Goal: Task Accomplishment & Management: Complete application form

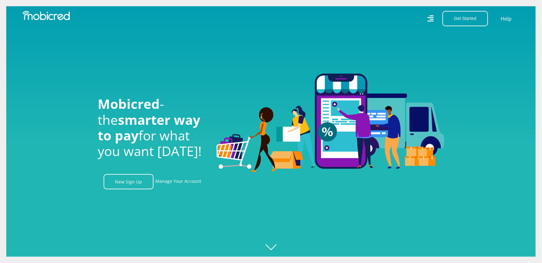
click at [130, 185] on link "New Sign Up" at bounding box center [129, 181] width 50 height 15
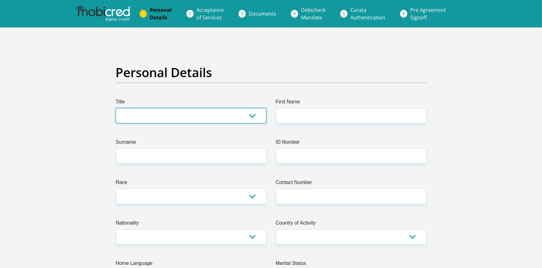
click at [210, 115] on select "Mr Ms Mrs Dr [PERSON_NAME]" at bounding box center [191, 115] width 151 height 15
select select "Mr"
click at [116, 108] on select "Mr Ms Mrs Dr [PERSON_NAME]" at bounding box center [191, 115] width 151 height 15
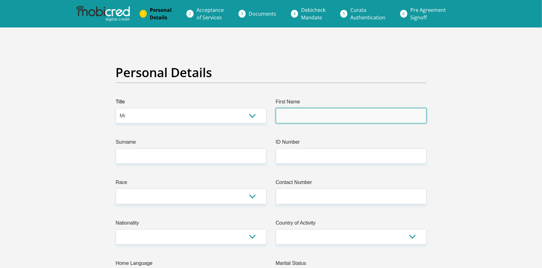
click at [303, 122] on input "First Name" at bounding box center [351, 115] width 151 height 15
type input "[PERSON_NAME]"
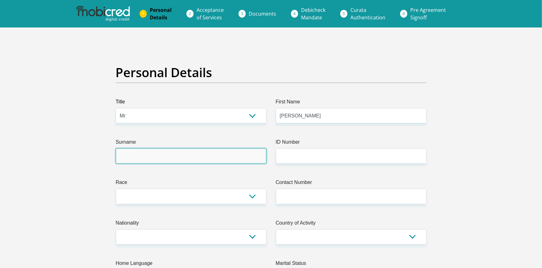
type input "naidoo"
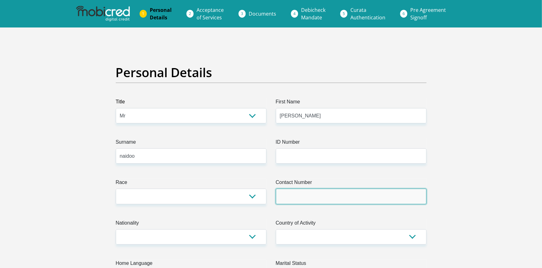
type input "0783447429"
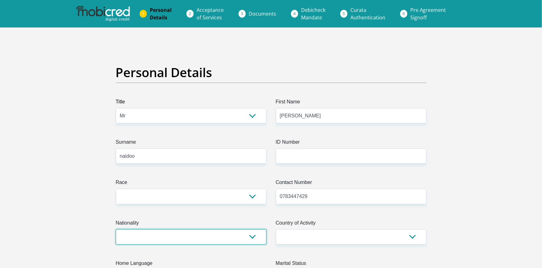
select select "ZAF"
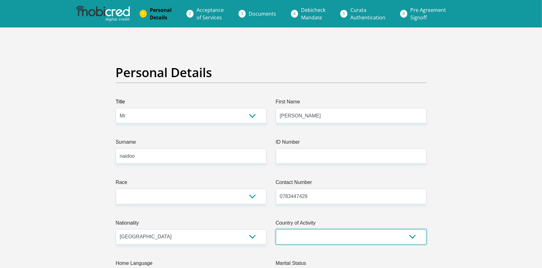
select select "ZAF"
type input "[STREET_ADDRESS], 5 on 13th lifestyle apartments"
type input "Fairlands [GEOGRAPHIC_DATA]"
type input "[GEOGRAPHIC_DATA]"
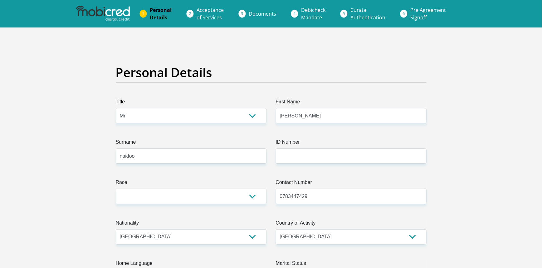
type input "2194"
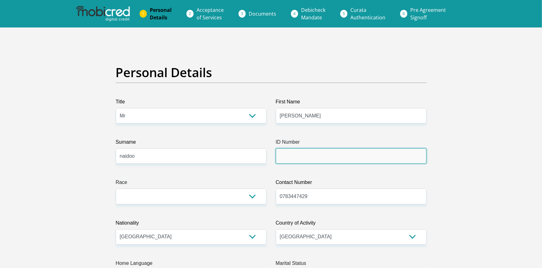
click at [287, 159] on input "ID Number" at bounding box center [351, 155] width 151 height 15
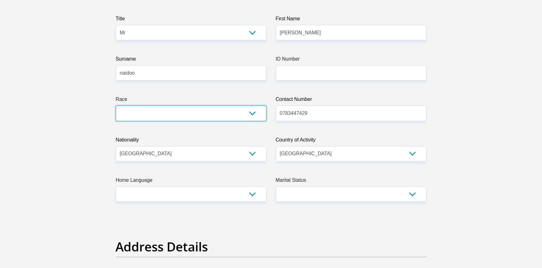
click at [221, 115] on select "Black Coloured Indian White Other" at bounding box center [191, 113] width 151 height 15
select select "3"
click at [116, 106] on select "Black Coloured Indian White Other" at bounding box center [191, 113] width 151 height 15
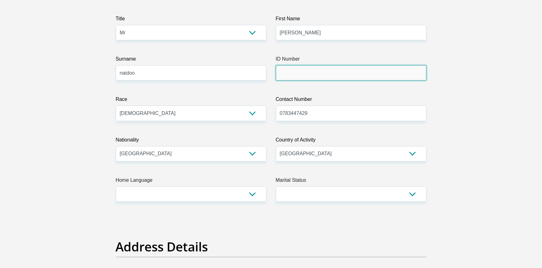
click at [298, 77] on input "ID Number" at bounding box center [351, 72] width 151 height 15
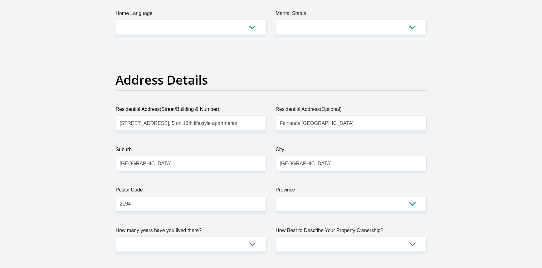
scroll to position [0, 0]
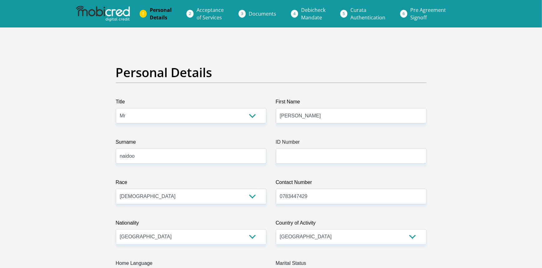
click at [252, 15] on span "Documents" at bounding box center [262, 13] width 27 height 7
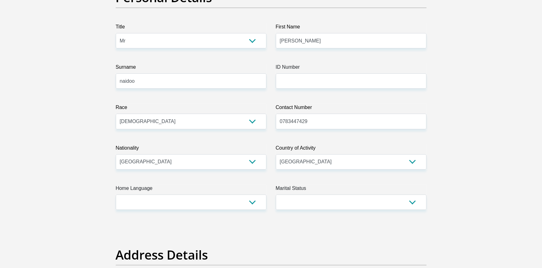
scroll to position [83, 0]
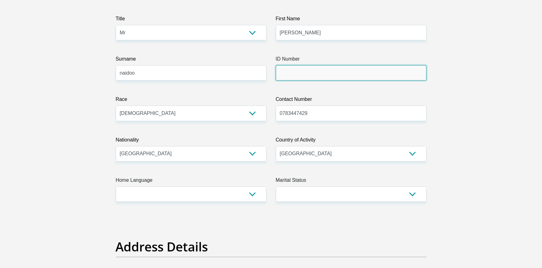
click at [281, 68] on input "ID Number" at bounding box center [351, 72] width 151 height 15
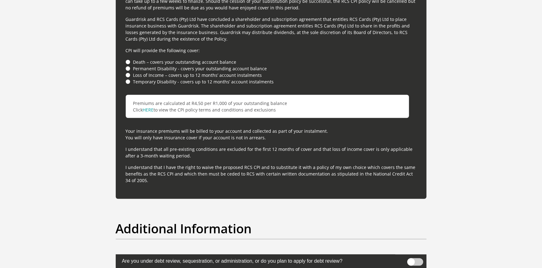
scroll to position [1748, 0]
